Goal: Transaction & Acquisition: Book appointment/travel/reservation

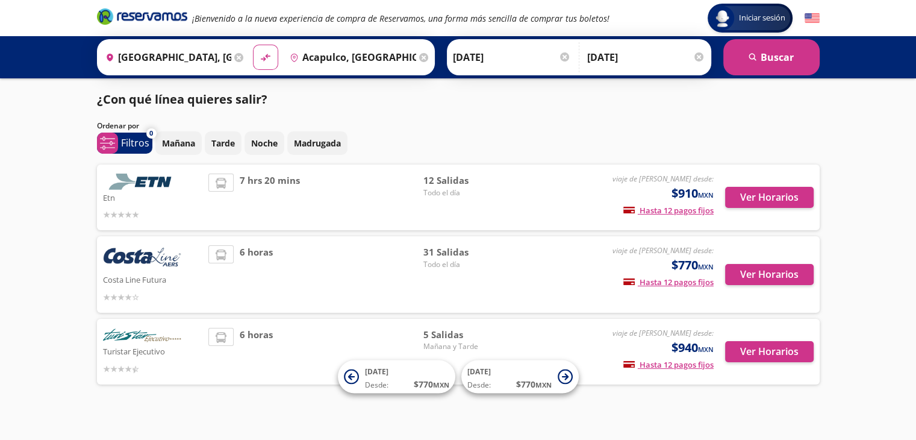
click at [645, 399] on div "Iniciar sesión Iniciar sesión ¡Bienvenido a la nueva experiencia de compra de R…" at bounding box center [458, 225] width 916 height 450
click at [761, 274] on button "Ver Horarios" at bounding box center [769, 274] width 89 height 21
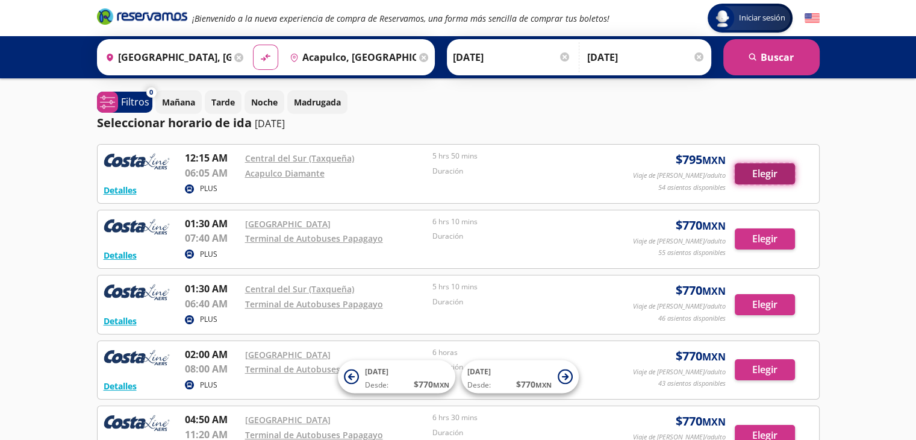
click at [763, 169] on button "Elegir" at bounding box center [765, 173] width 60 height 21
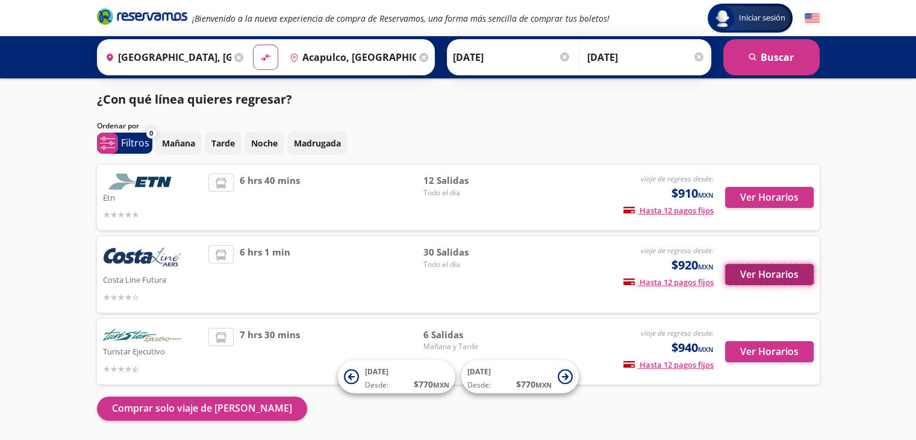
click at [754, 276] on button "Ver Horarios" at bounding box center [769, 274] width 89 height 21
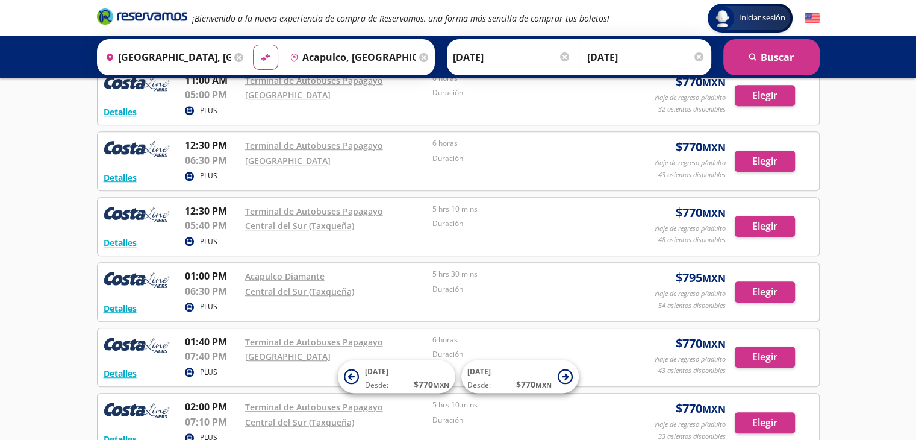
scroll to position [843, 0]
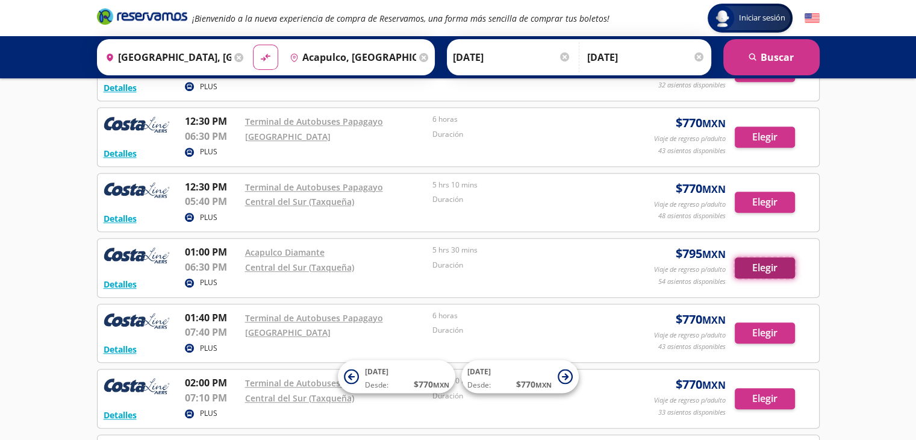
click at [759, 266] on button "Elegir" at bounding box center [765, 267] width 60 height 21
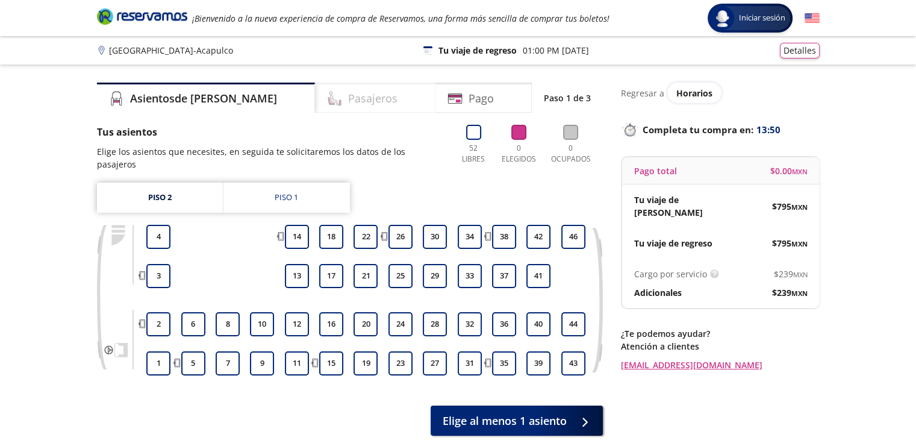
click at [315, 99] on div "Pasajeros" at bounding box center [375, 98] width 120 height 30
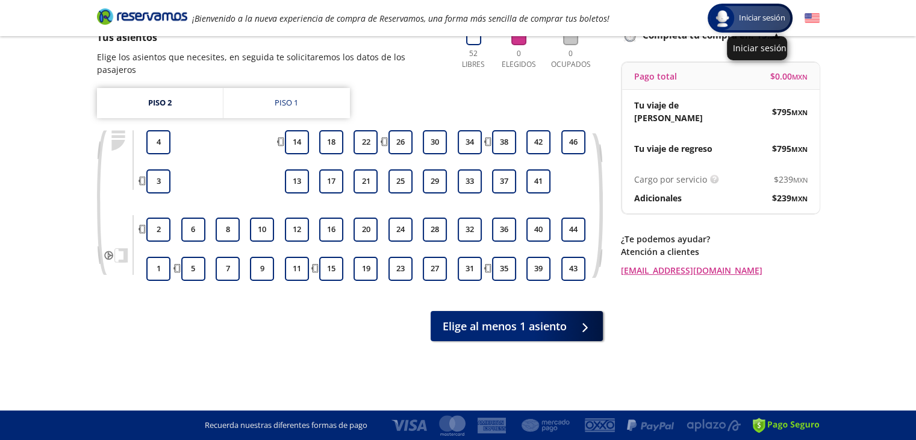
click at [755, 6] on div "Iniciar sesión" at bounding box center [750, 18] width 80 height 24
